Goal: Task Accomplishment & Management: Complete application form

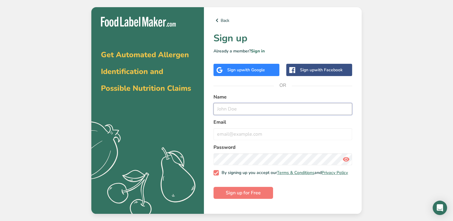
click at [238, 105] on input "text" at bounding box center [282, 109] width 138 height 12
click at [262, 93] on div "Back Sign up Already a member? Sign in Sign up with Google Sign up with Faceboo…" at bounding box center [283, 110] width 158 height 206
click at [248, 112] on input "text" at bounding box center [282, 109] width 138 height 12
type input "[PERSON_NAME] Hodai"
type input "[PERSON_NAME][EMAIL_ADDRESS][DOMAIN_NAME]"
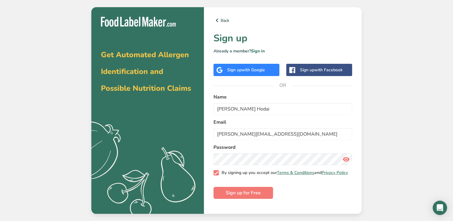
click at [217, 175] on span at bounding box center [215, 172] width 5 height 5
click at [217, 174] on input "By signing up you accept our Terms & Conditions and Privacy Policy" at bounding box center [215, 172] width 4 height 4
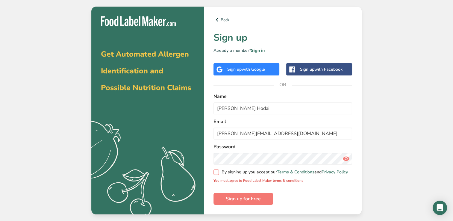
click at [216, 173] on span at bounding box center [215, 171] width 5 height 5
click at [216, 173] on input "By signing up you accept our Terms & Conditions and Privacy Policy" at bounding box center [215, 172] width 4 height 4
checkbox input "true"
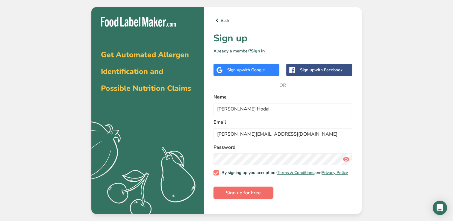
click at [238, 192] on span "Sign up for Free" at bounding box center [243, 192] width 35 height 7
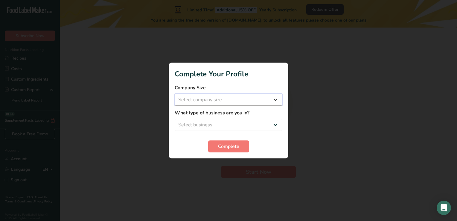
click at [242, 100] on select "Select company size Fewer than 10 Employees 10 to 50 Employees 51 to 500 Employ…" at bounding box center [229, 100] width 108 height 12
select select "1"
click at [175, 94] on select "Select company size Fewer than 10 Employees 10 to 50 Employees 51 to 500 Employ…" at bounding box center [229, 100] width 108 height 12
click at [230, 127] on select "Select business Packaged Food Manufacturer Restaurant & Cafe Bakery Meal Plans …" at bounding box center [229, 125] width 108 height 12
select select "1"
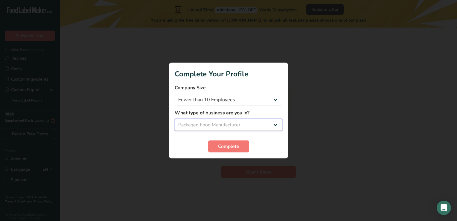
click at [175, 119] on select "Select business Packaged Food Manufacturer Restaurant & Cafe Bakery Meal Plans …" at bounding box center [229, 125] width 108 height 12
click at [256, 132] on form "Company Size Fewer than 10 Employees 10 to 50 Employees 51 to 500 Employees Ove…" at bounding box center [229, 118] width 108 height 68
click at [260, 126] on select "Packaged Food Manufacturer Restaurant & Cafe Bakery Meal Plans & Catering Compa…" at bounding box center [229, 125] width 108 height 12
click at [228, 148] on span "Complete" at bounding box center [228, 146] width 21 height 7
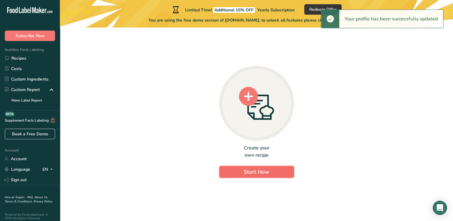
click at [257, 170] on span "Start Now" at bounding box center [255, 171] width 25 height 7
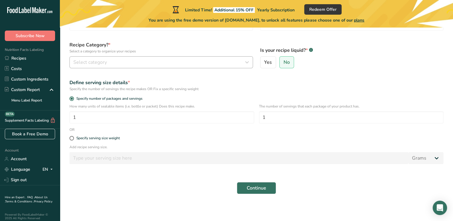
scroll to position [51, 0]
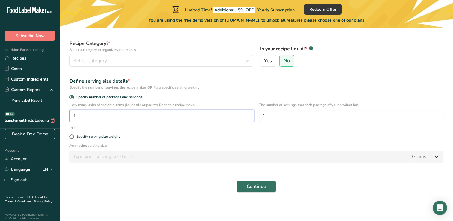
click at [191, 117] on input "1" at bounding box center [161, 116] width 185 height 12
click at [291, 95] on label "Specify number of packages and servings" at bounding box center [256, 97] width 374 height 4
click at [73, 95] on input "Specify number of packages and servings" at bounding box center [71, 97] width 4 height 4
drag, startPoint x: 198, startPoint y: 104, endPoint x: 65, endPoint y: 80, distance: 135.9
click at [65, 80] on section "Set up your recipe Recipe name * Recipe code .a-a{fill:#347362;}.b-a{fill:#fff;…" at bounding box center [256, 89] width 393 height 226
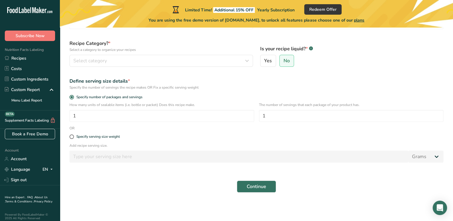
drag, startPoint x: 65, startPoint y: 80, endPoint x: 135, endPoint y: 84, distance: 70.7
click at [135, 84] on div "Define serving size details * Specify the number of servings the recipe makes O…" at bounding box center [256, 84] width 381 height 20
click at [118, 81] on div "Define serving size details *" at bounding box center [256, 80] width 374 height 7
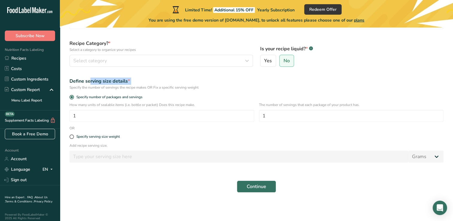
drag, startPoint x: 118, startPoint y: 81, endPoint x: 106, endPoint y: 81, distance: 12.0
click at [106, 81] on div "Define serving size details *" at bounding box center [256, 80] width 374 height 7
drag, startPoint x: 106, startPoint y: 81, endPoint x: 117, endPoint y: 83, distance: 11.6
click at [117, 83] on div "Define serving size details *" at bounding box center [256, 80] width 374 height 7
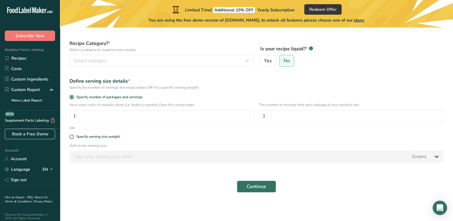
click at [121, 87] on div "Specify the number of servings the recipe makes OR Fix a specific serving weight" at bounding box center [256, 87] width 374 height 5
click at [144, 89] on div "Specify the number of servings the recipe makes OR Fix a specific serving weight" at bounding box center [256, 87] width 374 height 5
drag, startPoint x: 144, startPoint y: 89, endPoint x: 159, endPoint y: 92, distance: 14.5
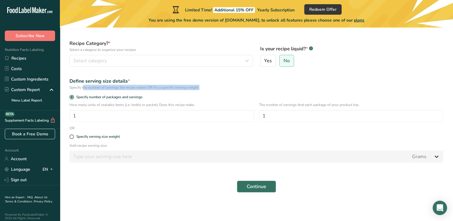
click at [159, 92] on div "Define serving size details * Specify the number of servings the recipe makes O…" at bounding box center [256, 84] width 381 height 20
click at [166, 89] on div "Specify the number of servings the recipe makes OR Fix a specific serving weight" at bounding box center [256, 87] width 374 height 5
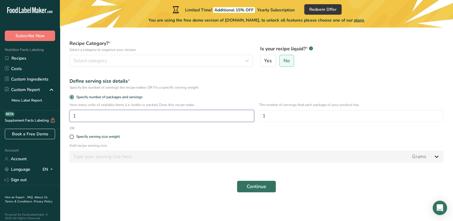
click at [152, 112] on input "1" at bounding box center [161, 116] width 185 height 12
click at [222, 100] on div "Specify number of packages and servings" at bounding box center [256, 98] width 381 height 8
drag, startPoint x: 200, startPoint y: 105, endPoint x: 70, endPoint y: 96, distance: 130.4
click at [70, 96] on form "Recipe name * Recipe code .a-a{fill:#347362;}.b-a{fill:#fff;} Recipe Category? …" at bounding box center [256, 100] width 381 height 192
click at [162, 101] on div "Specify number of packages and servings" at bounding box center [256, 98] width 381 height 8
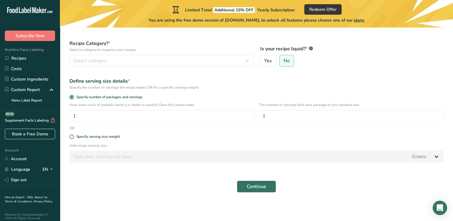
click at [164, 103] on p "How many units of sealable items (i.e. bottle or packet) Does this recipe make." at bounding box center [161, 104] width 185 height 5
click at [196, 104] on p "How many units of sealable items (i.e. bottle or packet) Does this recipe make." at bounding box center [161, 104] width 185 height 5
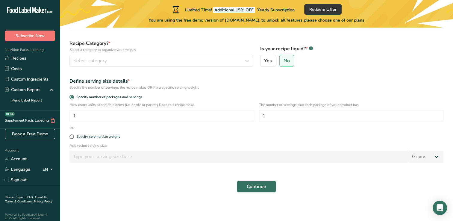
click at [202, 103] on p "How many units of sealable items (i.e. bottle or packet) Does this recipe make." at bounding box center [161, 104] width 185 height 5
drag, startPoint x: 207, startPoint y: 106, endPoint x: 71, endPoint y: 105, distance: 136.1
click at [70, 105] on p "How many units of sealable items (i.e. bottle or packet) Does this recipe make." at bounding box center [161, 104] width 185 height 5
click at [141, 108] on div "How many units of sealable items (i.e. bottle or packet) Does this recipe make.…" at bounding box center [161, 112] width 185 height 20
click at [166, 111] on input "1" at bounding box center [161, 116] width 185 height 12
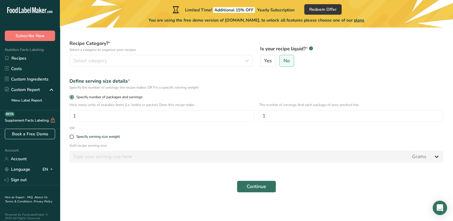
click at [191, 96] on label "Specify number of packages and servings" at bounding box center [256, 97] width 374 height 4
click at [73, 96] on input "Specify number of packages and servings" at bounding box center [71, 97] width 4 height 4
click at [188, 103] on p "How many units of sealable items (i.e. bottle or packet) Does this recipe make." at bounding box center [161, 104] width 185 height 5
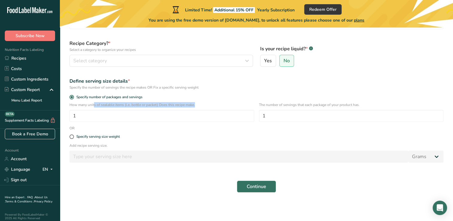
drag, startPoint x: 188, startPoint y: 103, endPoint x: 181, endPoint y: 104, distance: 7.7
click at [179, 104] on p "How many units of sealable items (i.e. bottle or packet) Does this recipe make." at bounding box center [161, 104] width 185 height 5
click at [203, 105] on p "How many units of sealable items (i.e. bottle or packet) Does this recipe make." at bounding box center [161, 104] width 185 height 5
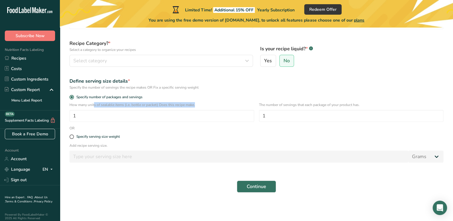
click at [187, 104] on p "How many units of sealable items (i.e. bottle or packet) Does this recipe make." at bounding box center [161, 104] width 185 height 5
click at [156, 89] on div "Specify the number of servings the recipe makes OR Fix a specific serving weight" at bounding box center [256, 87] width 374 height 5
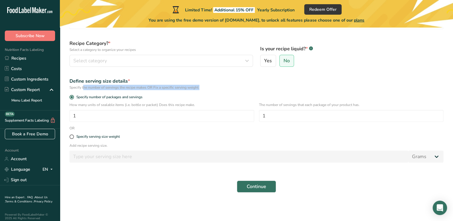
click at [156, 89] on div "Specify the number of servings the recipe makes OR Fix a specific serving weight" at bounding box center [256, 87] width 374 height 5
drag, startPoint x: 156, startPoint y: 89, endPoint x: 167, endPoint y: 89, distance: 10.8
click at [167, 89] on div "Specify the number of servings the recipe makes OR Fix a specific serving weight" at bounding box center [256, 87] width 374 height 5
click at [167, 95] on label "Specify number of packages and servings" at bounding box center [256, 97] width 374 height 4
click at [73, 95] on input "Specify number of packages and servings" at bounding box center [71, 97] width 4 height 4
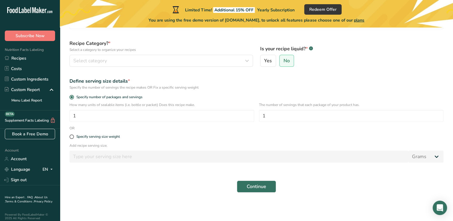
click at [169, 103] on p "How many units of sealable items (i.e. bottle or packet) Does this recipe make." at bounding box center [161, 104] width 185 height 5
click at [69, 136] on span at bounding box center [71, 136] width 4 height 4
click at [69, 136] on input "Specify serving size weight" at bounding box center [71, 137] width 4 height 4
radio input "true"
radio input "false"
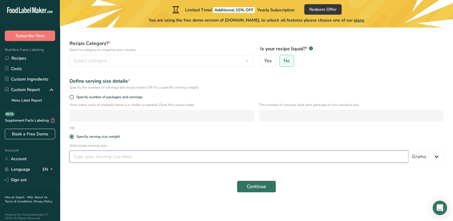
click at [136, 155] on input "number" at bounding box center [238, 156] width 339 height 12
type input "-0.004"
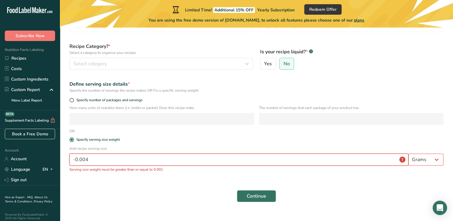
scroll to position [58, 0]
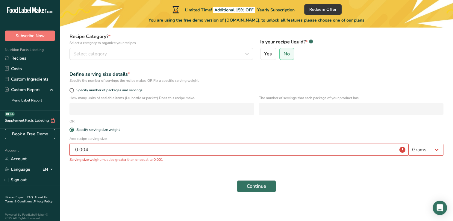
drag, startPoint x: 113, startPoint y: 149, endPoint x: 50, endPoint y: 145, distance: 62.6
click at [51, 145] on div ".a-20{fill:#fff;} Subscribe Now Nutrition Facts Labeling Recipes Costs Custom I…" at bounding box center [226, 81] width 453 height 279
click at [209, 142] on div "Add recipe serving size. Grams kg mg mcg lb oz l mL fl oz tbsp tsp cup qt gallo…" at bounding box center [256, 151] width 381 height 30
click at [206, 144] on input "number" at bounding box center [238, 150] width 339 height 12
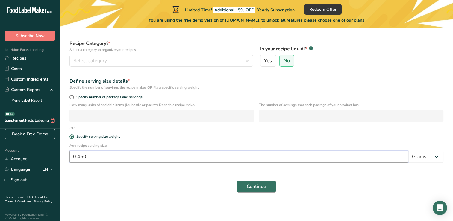
type input "0.460"
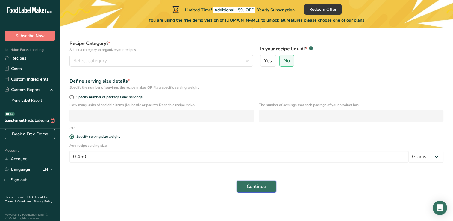
click at [254, 184] on span "Continue" at bounding box center [255, 186] width 19 height 7
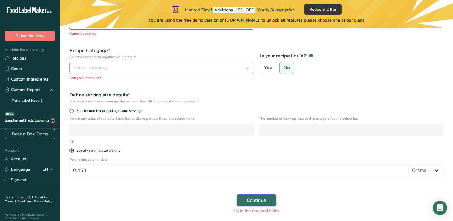
scroll to position [42, 0]
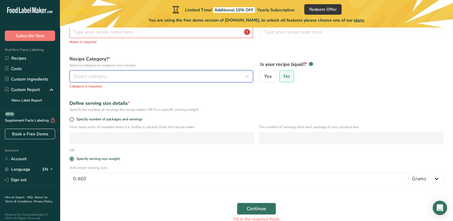
click at [167, 80] on button "Select category" at bounding box center [160, 76] width 183 height 12
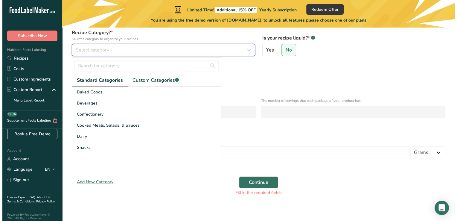
scroll to position [72, 0]
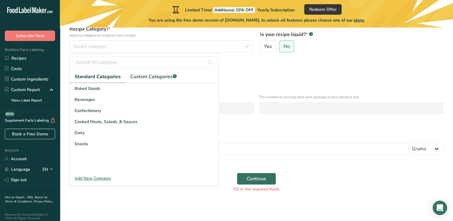
click at [97, 178] on div "Add New Category" at bounding box center [144, 178] width 149 height 6
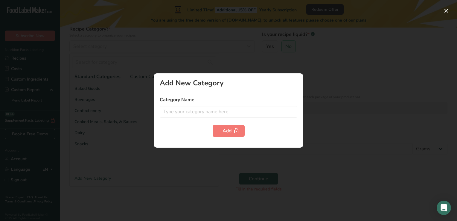
click at [189, 118] on form "Category Name Add" at bounding box center [229, 116] width 138 height 41
click at [194, 112] on input "text" at bounding box center [229, 112] width 138 height 12
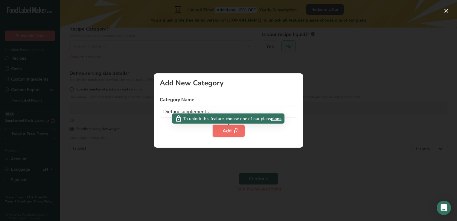
click at [225, 131] on div "Add" at bounding box center [229, 130] width 12 height 7
click at [230, 129] on div "Add" at bounding box center [229, 130] width 12 height 7
click at [226, 115] on span "To unlock this feature, choose one of our plans" at bounding box center [227, 118] width 88 height 6
click at [228, 113] on div "To unlock this feature, choose one of our plans plans" at bounding box center [228, 118] width 112 height 10
click at [231, 111] on input "Dietary supplements" at bounding box center [229, 112] width 138 height 12
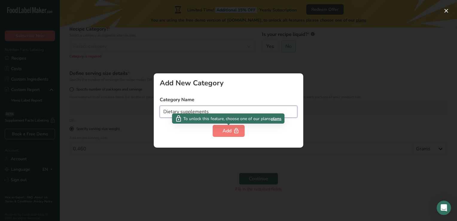
type input "Dietary supplements"
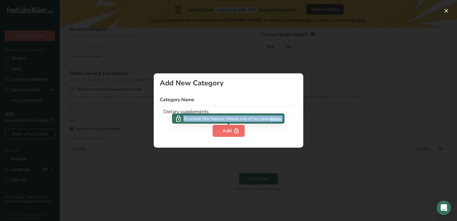
click at [228, 127] on body ".a-20{fill:#fff;} Subscribe Now Nutrition Facts Labeling Recipes Costs Custom I…" at bounding box center [228, 78] width 457 height 300
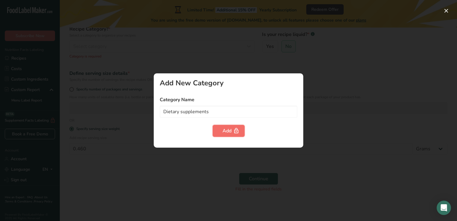
drag, startPoint x: 228, startPoint y: 127, endPoint x: 231, endPoint y: 127, distance: 3.3
click at [231, 127] on div "Add" at bounding box center [229, 130] width 12 height 7
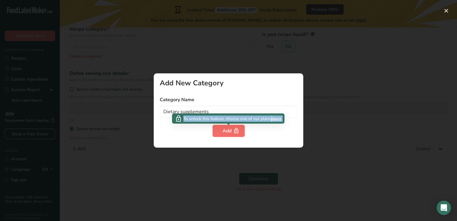
click at [236, 130] on icon "button" at bounding box center [236, 130] width 6 height 9
drag, startPoint x: 234, startPoint y: 131, endPoint x: 242, endPoint y: 130, distance: 8.4
click at [238, 131] on icon "button" at bounding box center [236, 130] width 6 height 9
click at [281, 119] on span "plans" at bounding box center [276, 118] width 10 height 6
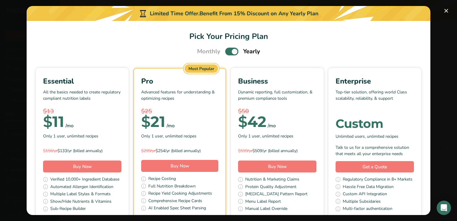
click at [276, 117] on span "plans" at bounding box center [276, 118] width 10 height 6
click at [228, 52] on span "Pick Your Pricing Plan Modal" at bounding box center [231, 51] width 13 height 7
click at [228, 52] on input "Pick Your Pricing Plan Modal" at bounding box center [227, 52] width 4 height 4
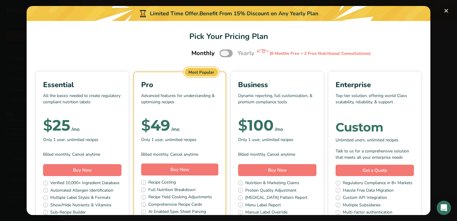
click at [228, 52] on span "Pick Your Pricing Plan Modal" at bounding box center [226, 52] width 13 height 7
click at [223, 52] on input "Pick Your Pricing Plan Modal" at bounding box center [222, 53] width 4 height 4
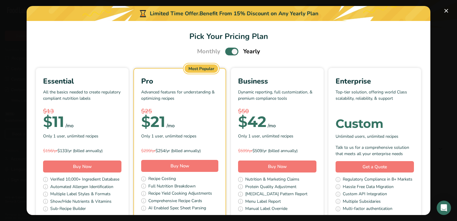
click at [228, 52] on span "Pick Your Pricing Plan Modal" at bounding box center [231, 51] width 13 height 7
click at [228, 52] on input "Pick Your Pricing Plan Modal" at bounding box center [227, 52] width 4 height 4
checkbox input "false"
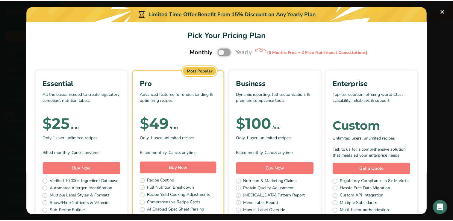
scroll to position [0, 0]
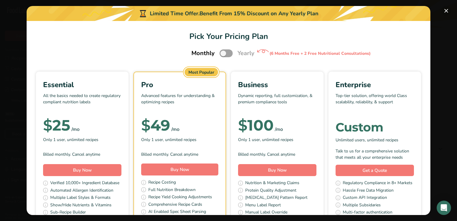
click at [448, 8] on button "Pick Your Pricing Plan Modal" at bounding box center [446, 11] width 10 height 10
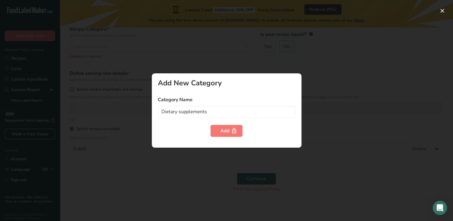
click at [178, 72] on div at bounding box center [226, 110] width 453 height 221
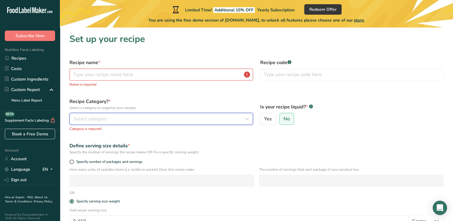
click at [128, 115] on div "Select category" at bounding box center [159, 118] width 172 height 7
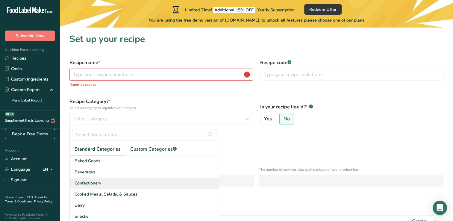
click at [90, 181] on span "Confectionery" at bounding box center [87, 183] width 27 height 6
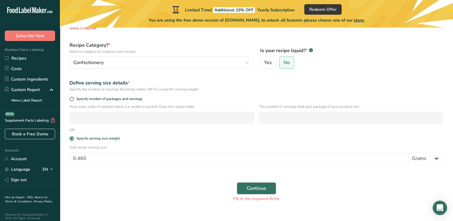
scroll to position [60, 0]
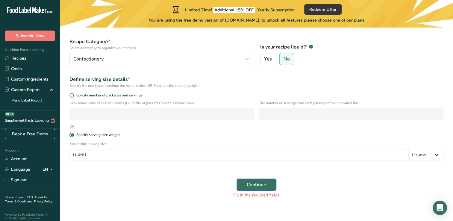
click at [256, 188] on span "Continue" at bounding box center [255, 184] width 19 height 7
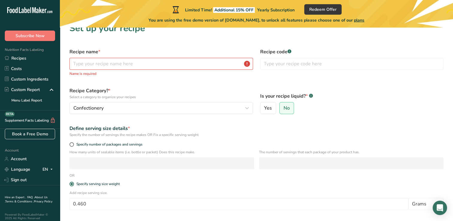
scroll to position [0, 0]
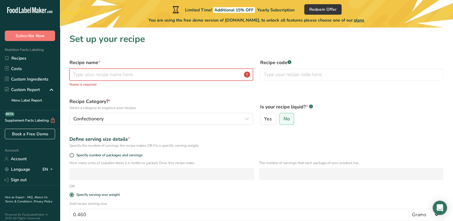
click at [161, 75] on input "text" at bounding box center [160, 74] width 183 height 12
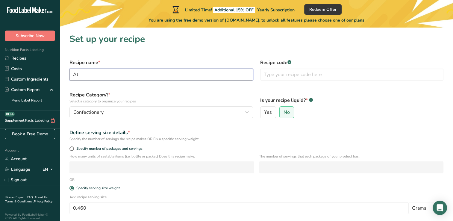
type input "A"
type input "a"
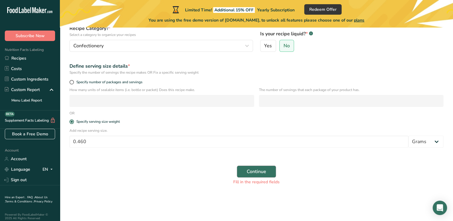
type input "Atabex One"
click at [254, 167] on button "Continue" at bounding box center [256, 171] width 39 height 12
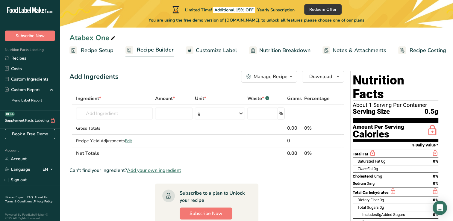
click at [272, 51] on span "Nutrition Breakdown" at bounding box center [284, 50] width 51 height 8
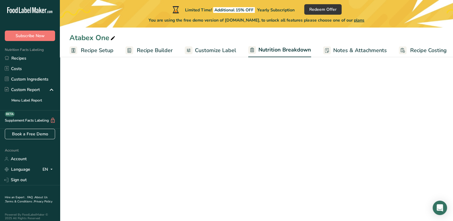
scroll to position [0, 3]
select select "Calories"
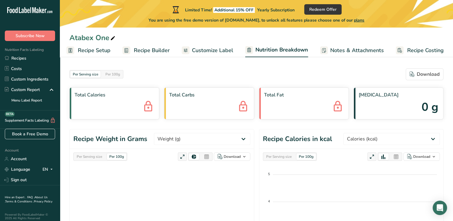
click at [212, 52] on span "Customize Label" at bounding box center [212, 50] width 41 height 8
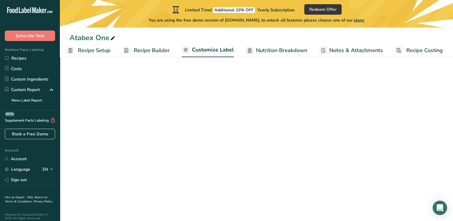
scroll to position [0, 2]
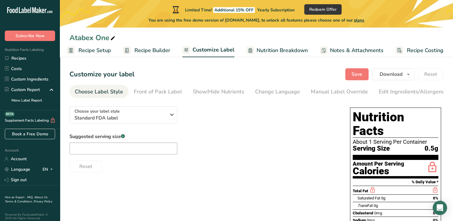
click at [161, 51] on span "Recipe Builder" at bounding box center [152, 50] width 36 height 8
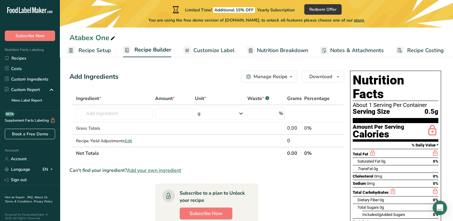
click at [284, 76] on div "Manage Recipe" at bounding box center [270, 76] width 34 height 7
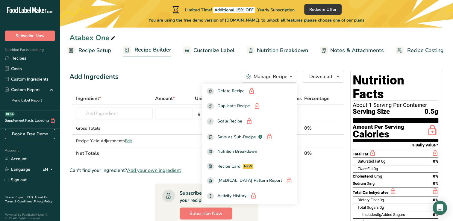
click at [284, 75] on div "Manage Recipe" at bounding box center [270, 76] width 34 height 7
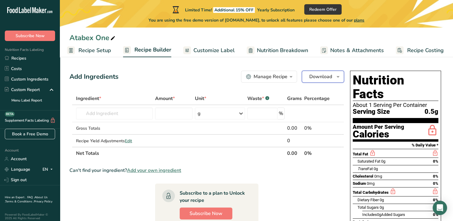
click at [335, 76] on span "button" at bounding box center [337, 76] width 7 height 7
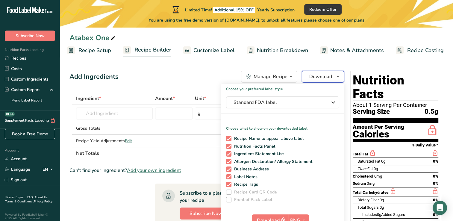
click at [333, 75] on button "Download" at bounding box center [322, 77] width 42 height 12
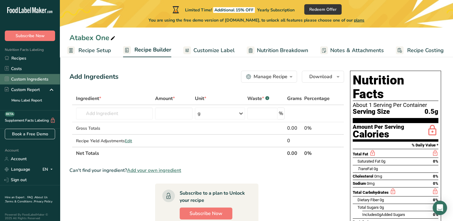
click at [33, 82] on link "Custom Ingredients" at bounding box center [30, 79] width 60 height 10
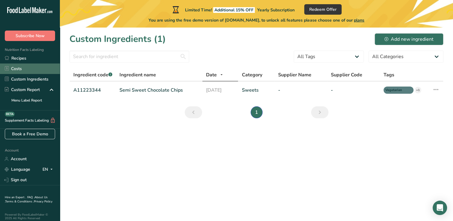
click at [25, 71] on link "Costs" at bounding box center [30, 68] width 60 height 10
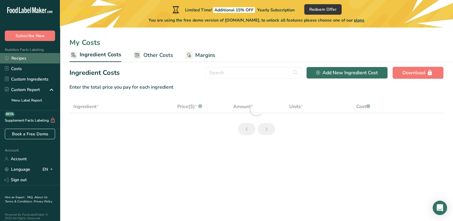
click at [26, 59] on link "Recipes" at bounding box center [30, 58] width 60 height 10
select select "1"
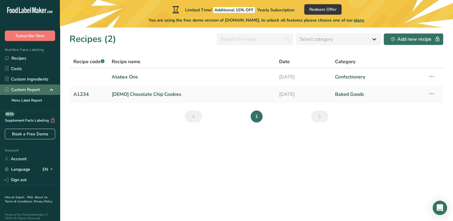
click at [48, 90] on icon at bounding box center [51, 89] width 7 height 11
click at [177, 150] on section "Recipes (2) Select category All Baked Goods Beverages Confectionery Cooked Meal…" at bounding box center [256, 124] width 393 height 193
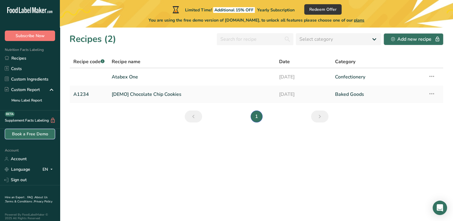
click at [33, 133] on link "Book a Free Demo" at bounding box center [30, 134] width 50 height 10
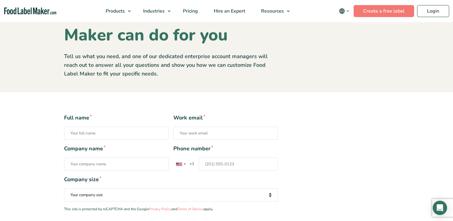
scroll to position [60, 0]
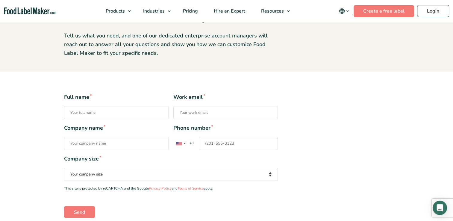
click at [103, 118] on input "Full name *" at bounding box center [116, 112] width 104 height 13
type input "[PERSON_NAME] Hodai"
type input "[PERSON_NAME][EMAIL_ADDRESS][DOMAIN_NAME]"
type input "Copiam LLC"
type input "18137277786"
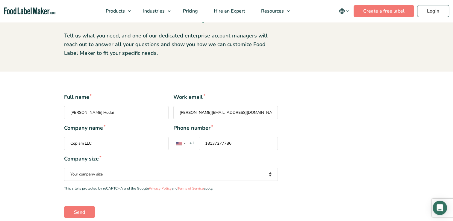
click at [83, 143] on input "Copiam LLC" at bounding box center [116, 143] width 104 height 13
type input "Copiam PR LLC"
click at [312, 150] on div "Full name * [PERSON_NAME] Work email * [PERSON_NAME][EMAIL_ADDRESS][DOMAIN_NAME…" at bounding box center [227, 155] width 334 height 124
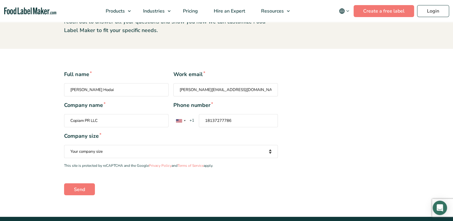
scroll to position [120, 0]
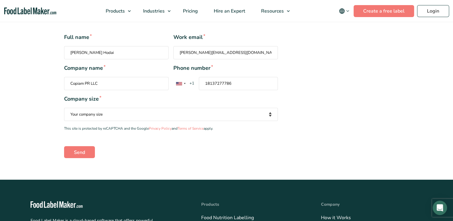
click at [142, 114] on select "Your company size Fewer than 10 Employees 10 to 50 Employees 51 to 500 Employee…" at bounding box center [171, 114] width 214 height 13
click at [64, 108] on select "Your company size Fewer than 10 Employees 10 to 50 Employees 51 to 500 Employee…" at bounding box center [171, 114] width 214 height 13
click at [83, 150] on input "Send" at bounding box center [79, 152] width 31 height 12
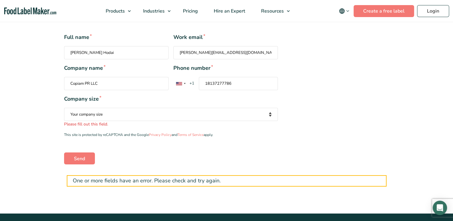
click at [115, 112] on select "Your company size Fewer than 10 Employees 10 to 50 Employees 51 to 500 Employee…" at bounding box center [171, 114] width 214 height 13
select select "Fewer than 10 Employees"
click at [64, 108] on select "Your company size Fewer than 10 Employees 10 to 50 Employees 51 to 500 Employee…" at bounding box center [171, 114] width 214 height 13
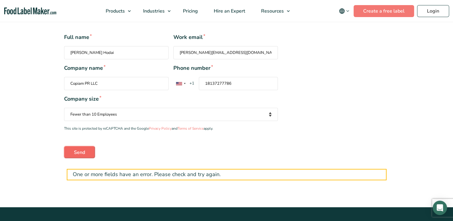
click at [84, 147] on input "Send" at bounding box center [79, 152] width 31 height 12
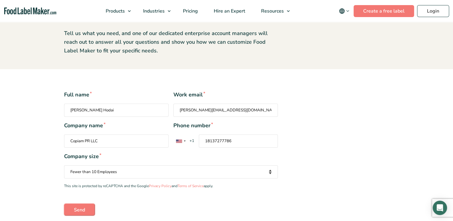
scroll to position [30, 0]
